Goal: Task Accomplishment & Management: Manage account settings

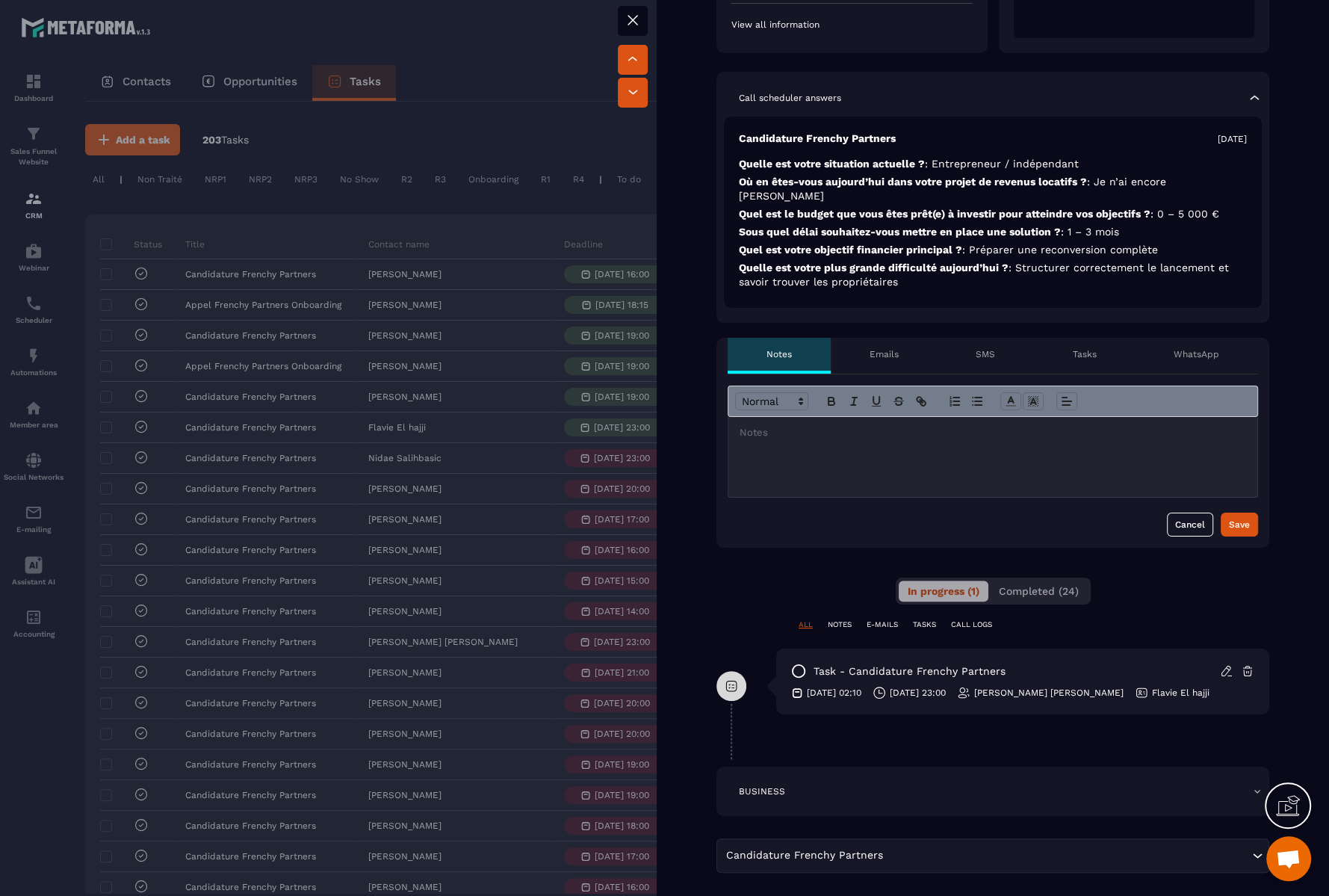
scroll to position [374, 0]
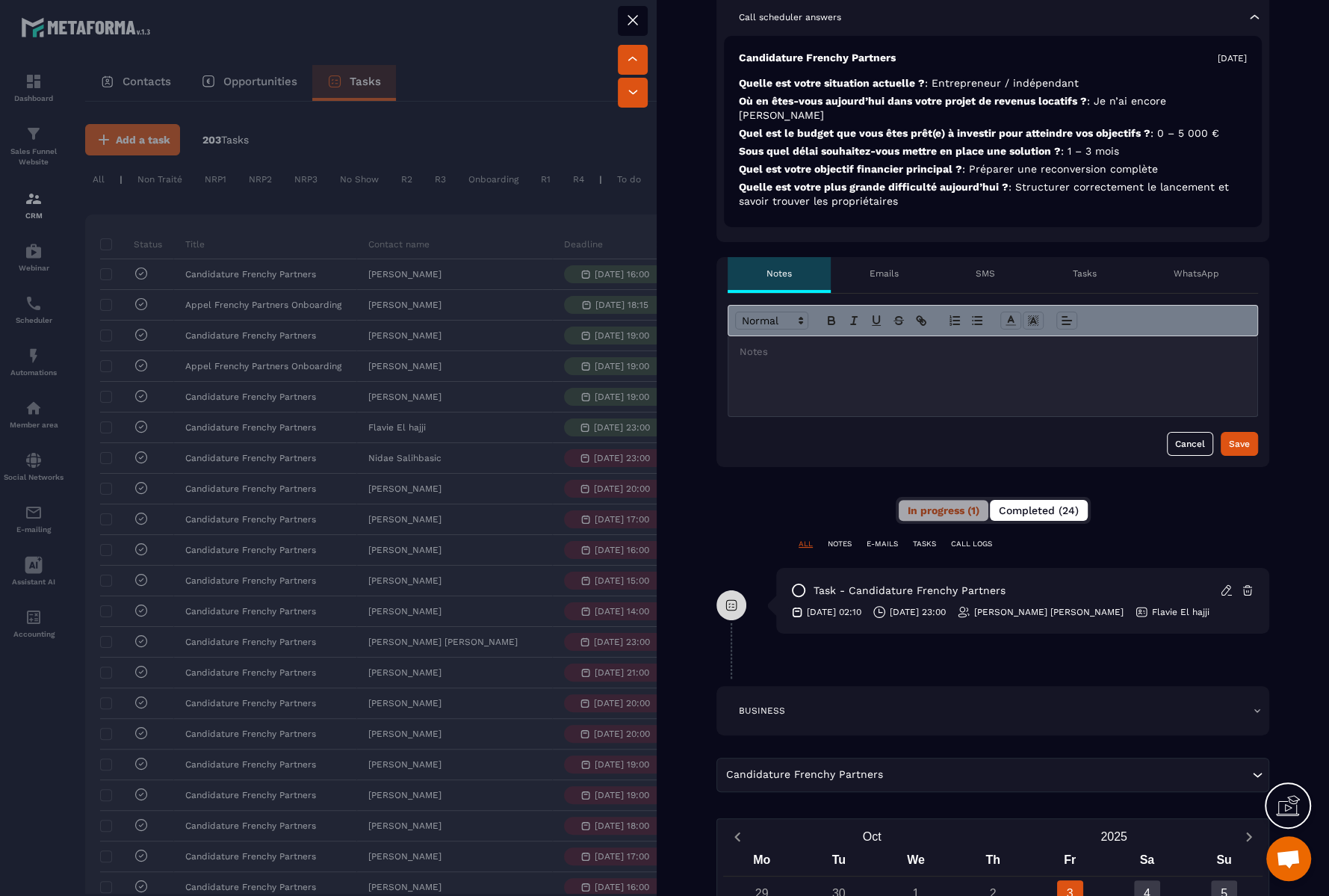
click at [1049, 504] on span "Completed (24)" at bounding box center [1038, 510] width 80 height 12
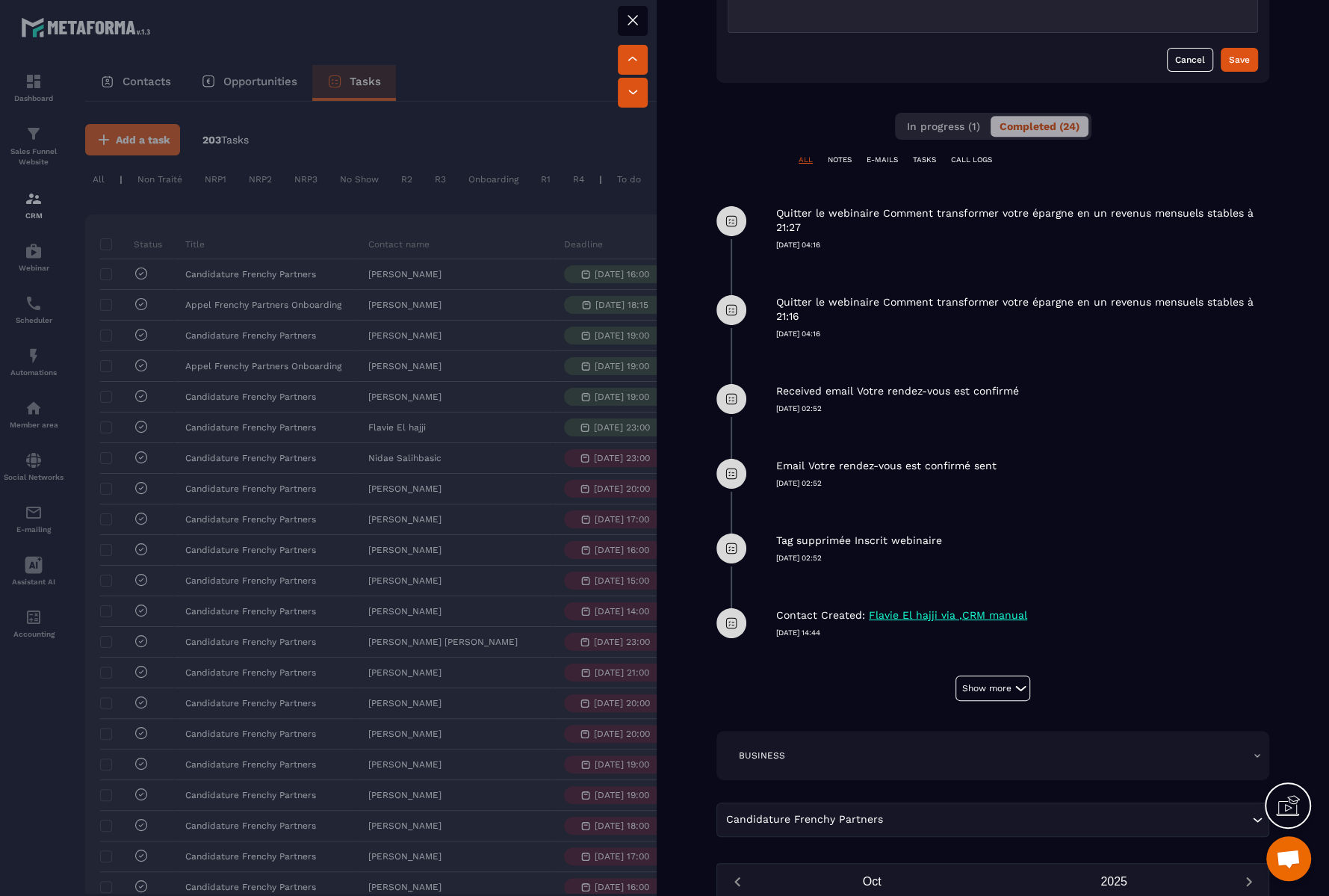
scroll to position [765, 0]
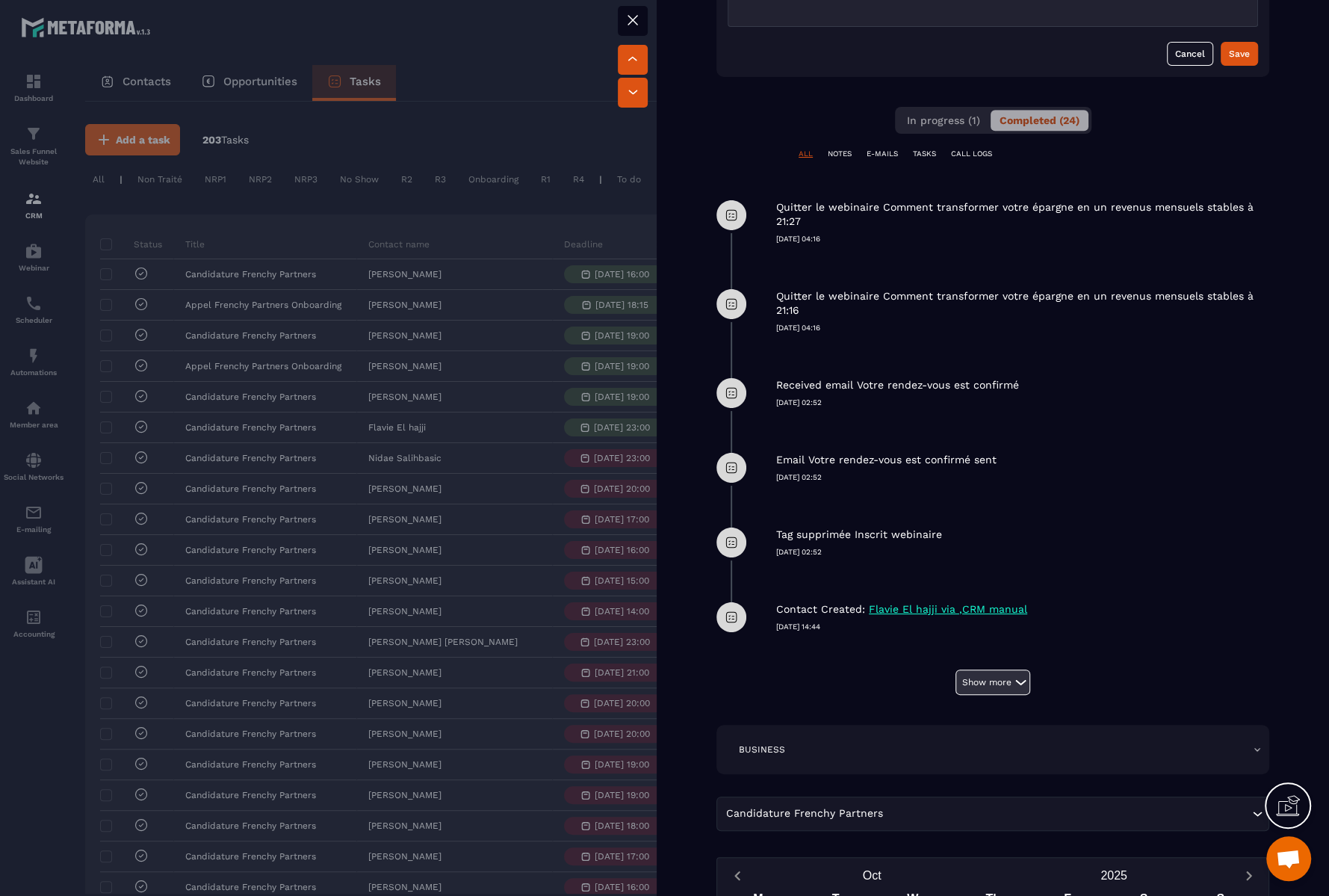
click at [994, 669] on button "Show more" at bounding box center [992, 681] width 75 height 25
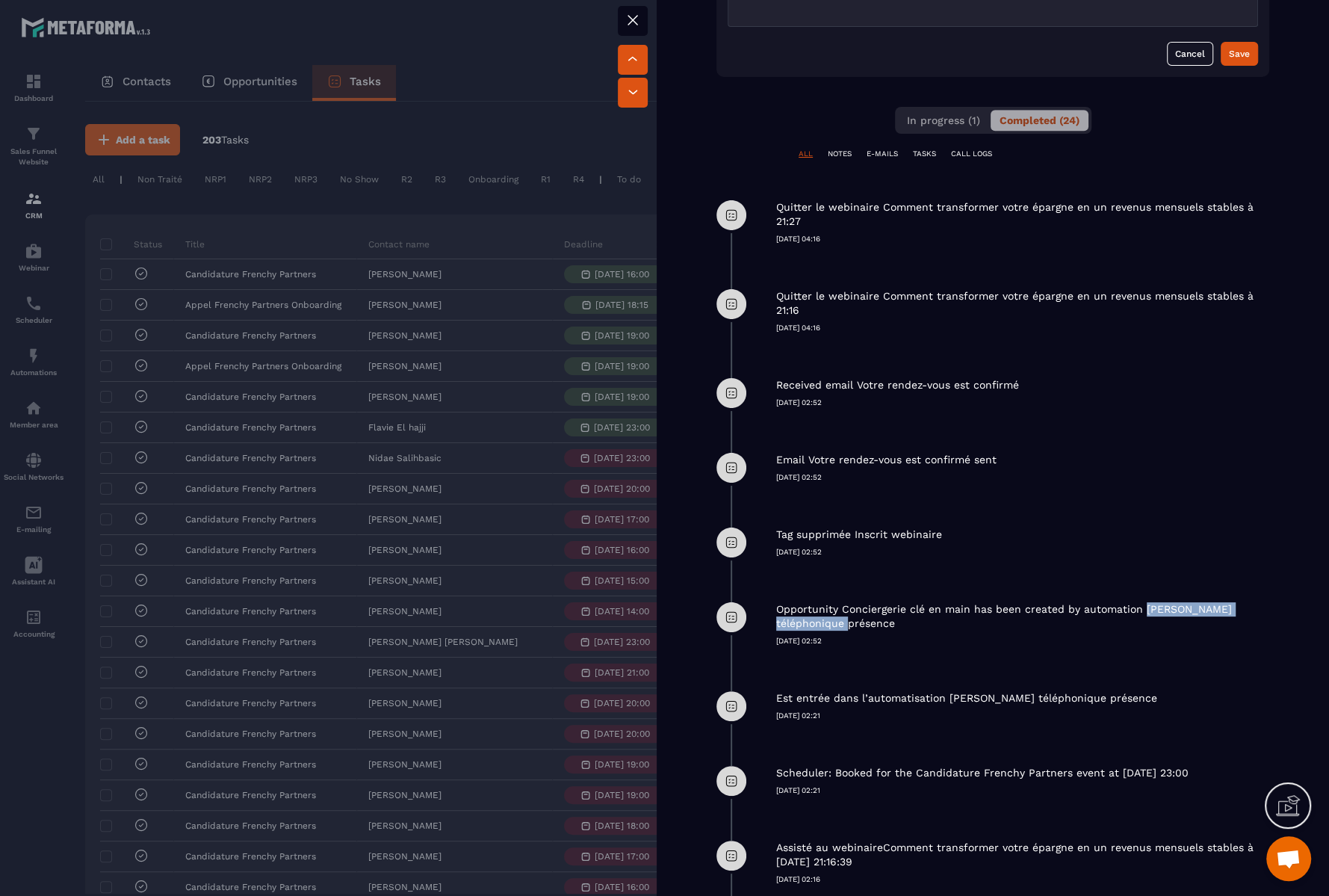
drag, startPoint x: 1141, startPoint y: 591, endPoint x: 935, endPoint y: 612, distance: 207.1
click at [935, 612] on p "Opportunity Conciergerie clé en main has been created by automation [PERSON_NAM…" at bounding box center [1021, 616] width 490 height 29
copy p "Appel téléphonique présence"
